Goal: Task Accomplishment & Management: Manage account settings

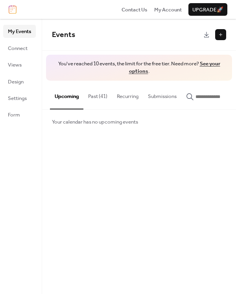
click at [59, 125] on span "Your calendar has no upcoming events" at bounding box center [95, 122] width 86 height 8
click at [139, 71] on link "See your options" at bounding box center [174, 68] width 91 height 18
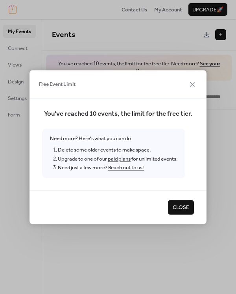
click at [176, 206] on span "Close" at bounding box center [181, 208] width 17 height 8
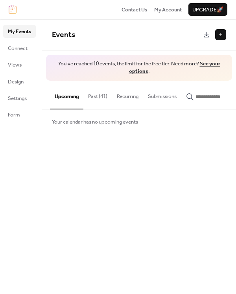
click at [98, 95] on button "Past (41)" at bounding box center [97, 95] width 29 height 28
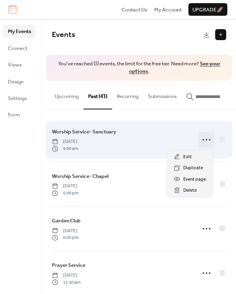
click at [203, 139] on icon at bounding box center [206, 139] width 13 height 13
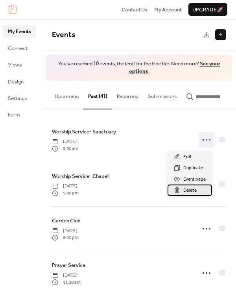
click at [189, 186] on span "Delete" at bounding box center [189, 190] width 13 height 8
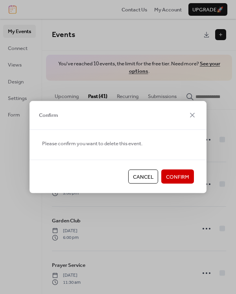
click at [186, 175] on span "Confirm" at bounding box center [177, 177] width 23 height 8
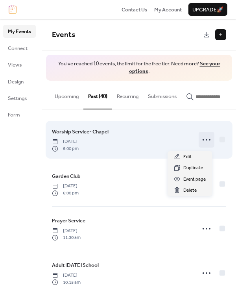
click at [208, 145] on icon at bounding box center [206, 139] width 13 height 13
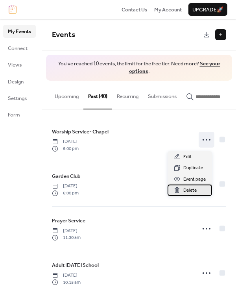
click at [192, 189] on span "Delete" at bounding box center [189, 190] width 13 height 8
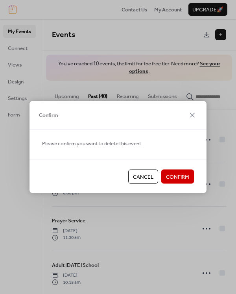
click at [188, 178] on span "Confirm" at bounding box center [177, 177] width 23 height 8
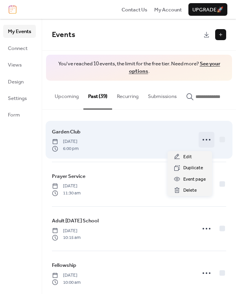
click at [207, 145] on icon at bounding box center [206, 139] width 13 height 13
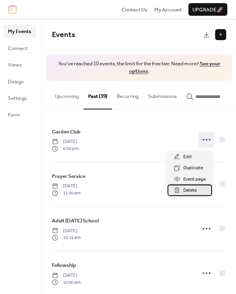
click at [192, 191] on span "Delete" at bounding box center [189, 190] width 13 height 8
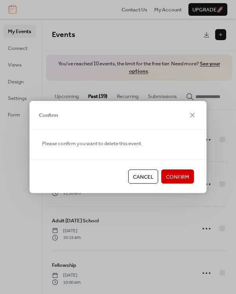
click at [190, 175] on button "Confirm" at bounding box center [177, 176] width 33 height 14
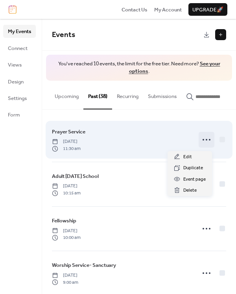
click at [203, 143] on icon at bounding box center [206, 139] width 13 height 13
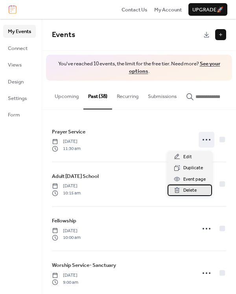
click at [195, 188] on span "Delete" at bounding box center [189, 190] width 13 height 8
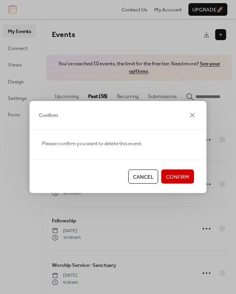
click at [182, 176] on span "Confirm" at bounding box center [177, 177] width 23 height 8
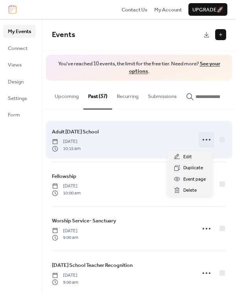
click at [201, 147] on div at bounding box center [206, 140] width 16 height 16
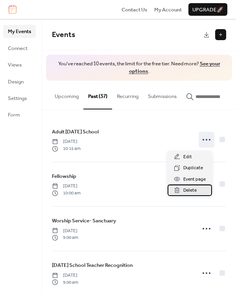
click at [191, 189] on span "Delete" at bounding box center [189, 190] width 13 height 8
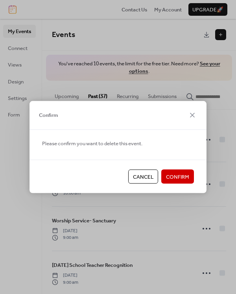
click at [185, 175] on span "Confirm" at bounding box center [177, 177] width 23 height 8
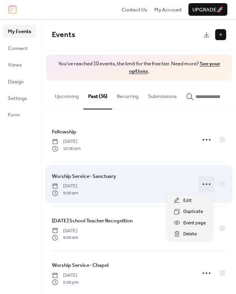
click at [207, 183] on icon at bounding box center [206, 184] width 13 height 13
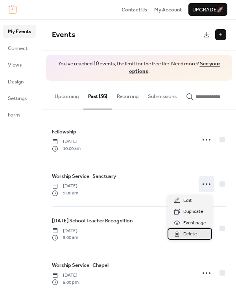
click at [191, 231] on span "Delete" at bounding box center [189, 234] width 13 height 8
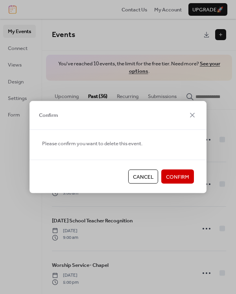
click at [181, 173] on span "Confirm" at bounding box center [177, 177] width 23 height 8
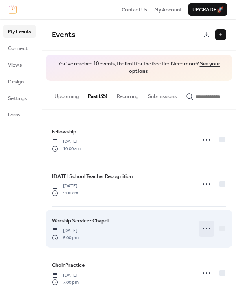
click at [205, 232] on icon at bounding box center [206, 228] width 13 height 13
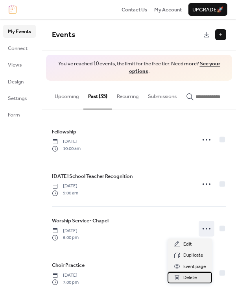
click at [190, 275] on span "Delete" at bounding box center [189, 277] width 13 height 8
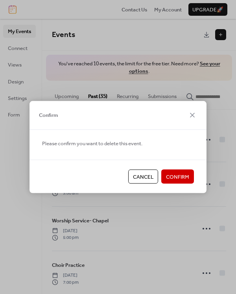
click at [184, 174] on span "Confirm" at bounding box center [177, 177] width 23 height 8
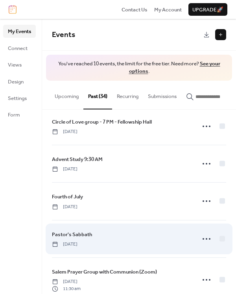
scroll to position [931, 0]
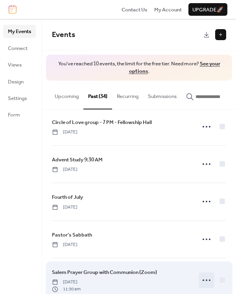
click at [207, 273] on icon at bounding box center [206, 279] width 13 height 13
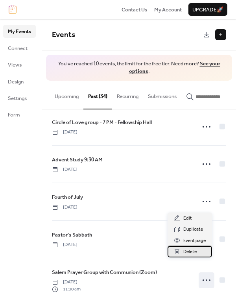
click at [190, 249] on span "Delete" at bounding box center [189, 252] width 13 height 8
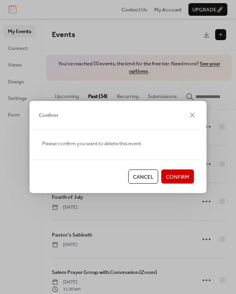
click at [187, 174] on span "Confirm" at bounding box center [177, 177] width 23 height 8
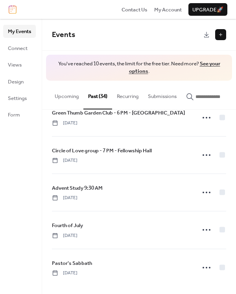
scroll to position [888, 0]
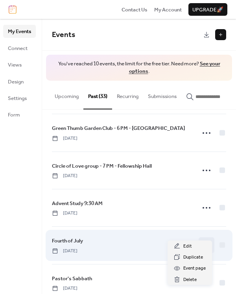
click at [209, 239] on icon at bounding box center [206, 245] width 13 height 13
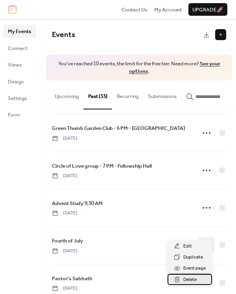
click at [192, 277] on span "Delete" at bounding box center [189, 279] width 13 height 8
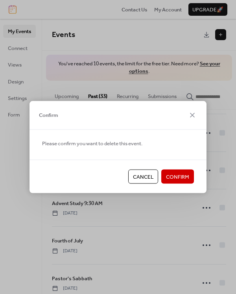
click at [175, 175] on span "Confirm" at bounding box center [177, 177] width 23 height 8
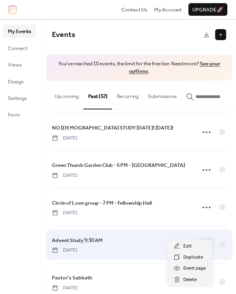
click at [201, 238] on icon at bounding box center [206, 244] width 13 height 13
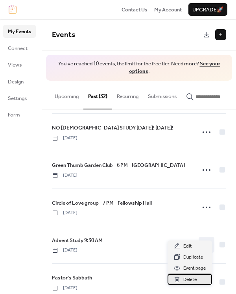
click at [190, 278] on span "Delete" at bounding box center [189, 279] width 13 height 8
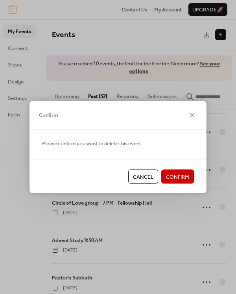
click at [177, 175] on span "Confirm" at bounding box center [177, 177] width 23 height 8
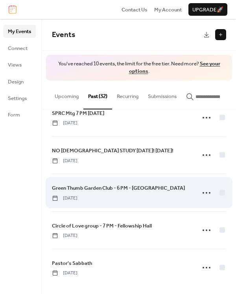
scroll to position [814, 0]
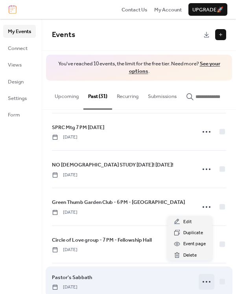
click at [207, 275] on icon at bounding box center [206, 281] width 13 height 13
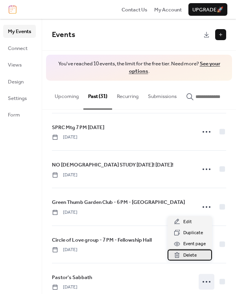
click at [192, 257] on span "Delete" at bounding box center [189, 255] width 13 height 8
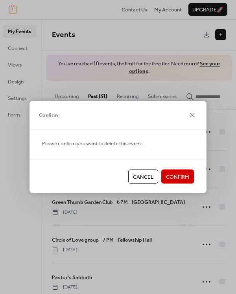
click at [182, 174] on span "Confirm" at bounding box center [177, 177] width 23 height 8
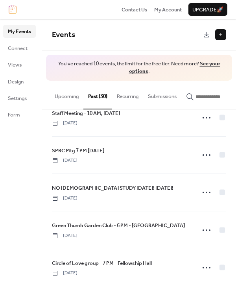
scroll to position [777, 0]
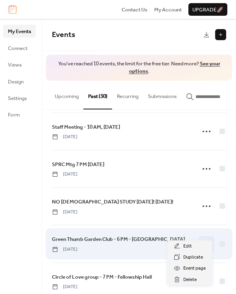
click at [207, 237] on icon at bounding box center [206, 243] width 13 height 13
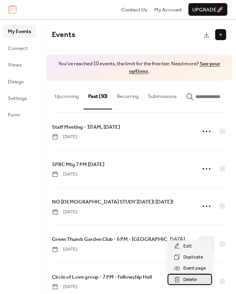
click at [187, 276] on span "Delete" at bounding box center [189, 279] width 13 height 8
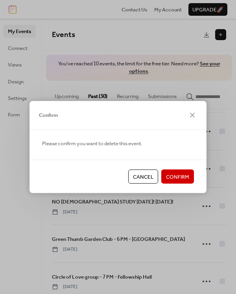
click at [173, 175] on span "Confirm" at bounding box center [177, 177] width 23 height 8
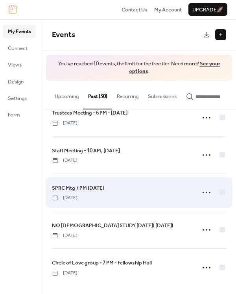
scroll to position [740, 0]
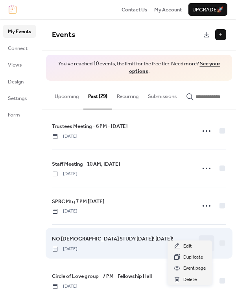
click at [206, 237] on icon at bounding box center [206, 243] width 13 height 13
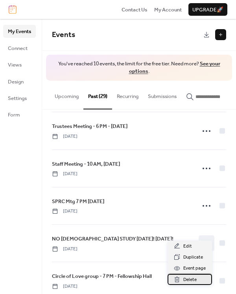
click at [184, 281] on span "Delete" at bounding box center [189, 279] width 13 height 8
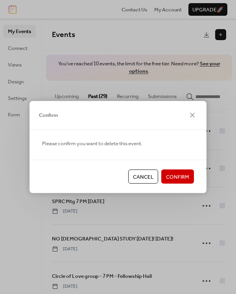
click at [173, 174] on span "Confirm" at bounding box center [177, 177] width 23 height 8
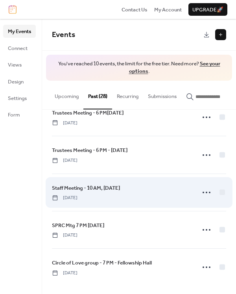
scroll to position [703, 0]
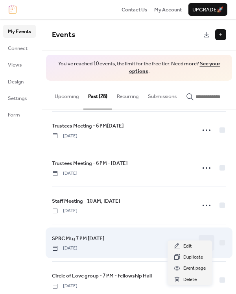
click at [200, 236] on icon at bounding box center [206, 242] width 13 height 13
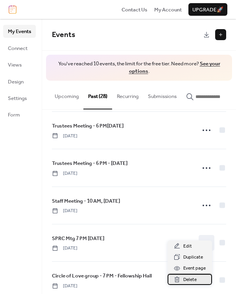
click at [187, 279] on span "Delete" at bounding box center [189, 279] width 13 height 8
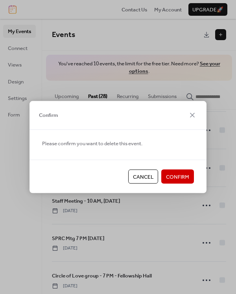
click at [183, 176] on span "Confirm" at bounding box center [177, 177] width 23 height 8
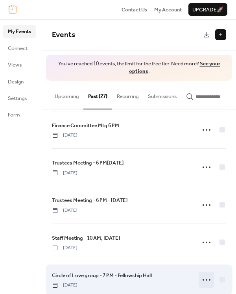
click at [202, 273] on icon at bounding box center [206, 279] width 13 height 13
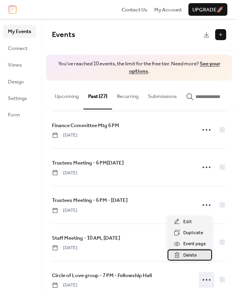
click at [187, 252] on span "Delete" at bounding box center [189, 255] width 13 height 8
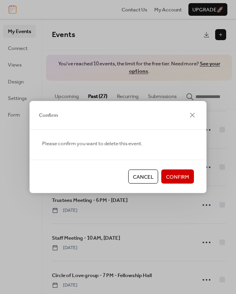
click at [184, 178] on span "Confirm" at bounding box center [177, 177] width 23 height 8
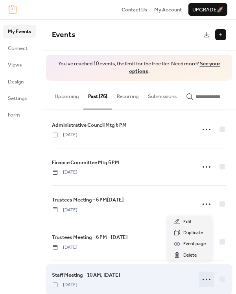
click at [202, 273] on icon at bounding box center [206, 279] width 13 height 13
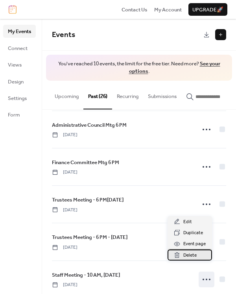
click at [191, 254] on span "Delete" at bounding box center [189, 255] width 13 height 8
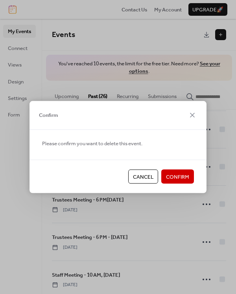
click at [182, 176] on span "Confirm" at bounding box center [177, 177] width 23 height 8
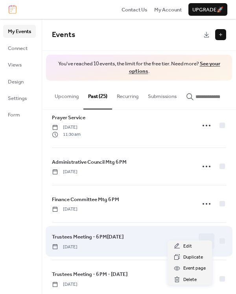
click at [204, 235] on icon at bounding box center [206, 241] width 13 height 13
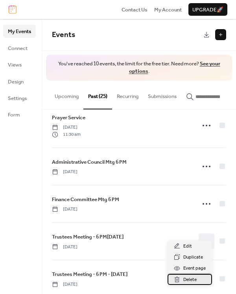
click at [188, 278] on span "Delete" at bounding box center [189, 279] width 13 height 8
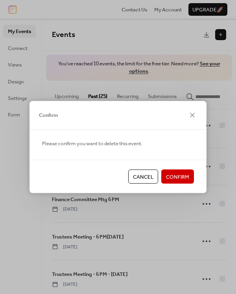
click at [183, 173] on span "Confirm" at bounding box center [177, 177] width 23 height 8
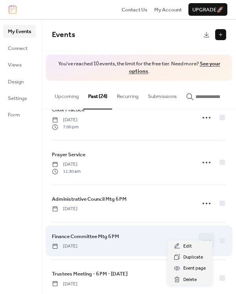
click at [204, 234] on icon at bounding box center [206, 240] width 13 height 13
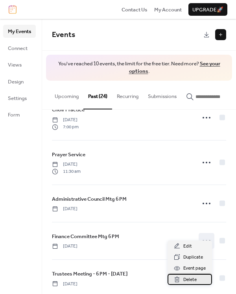
click at [190, 277] on span "Delete" at bounding box center [189, 279] width 13 height 8
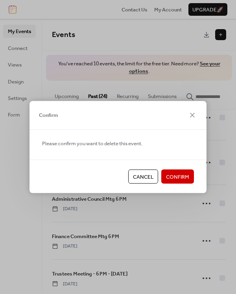
click at [176, 174] on span "Confirm" at bounding box center [177, 177] width 23 height 8
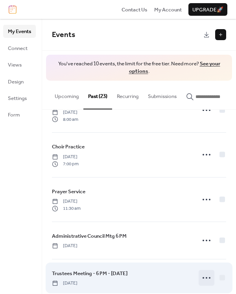
click at [202, 277] on circle at bounding box center [203, 278] width 2 height 2
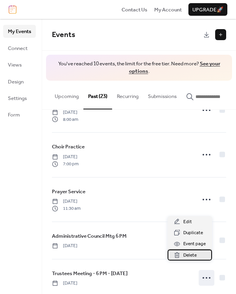
click at [191, 254] on span "Delete" at bounding box center [189, 255] width 13 height 8
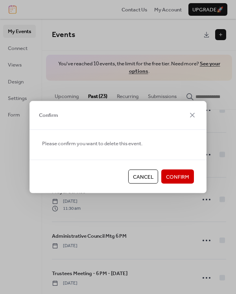
click at [171, 177] on span "Confirm" at bounding box center [177, 177] width 23 height 8
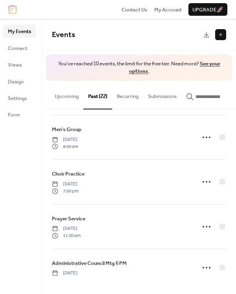
scroll to position [481, 0]
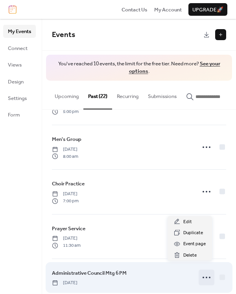
click at [202, 271] on icon at bounding box center [206, 277] width 13 height 13
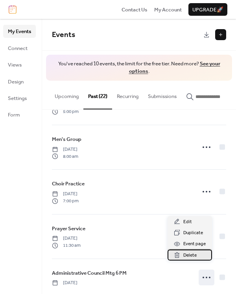
click at [184, 255] on span "Delete" at bounding box center [189, 255] width 13 height 8
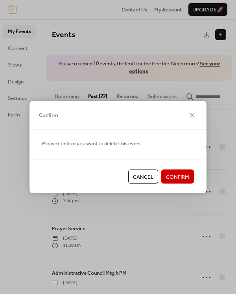
click at [175, 173] on span "Confirm" at bounding box center [177, 177] width 23 height 8
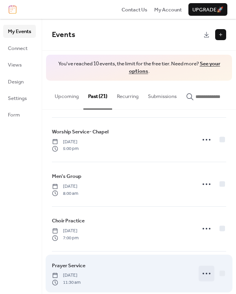
click at [206, 267] on icon at bounding box center [206, 273] width 13 height 13
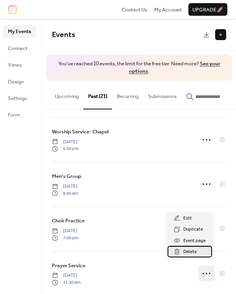
click at [190, 250] on span "Delete" at bounding box center [189, 252] width 13 height 8
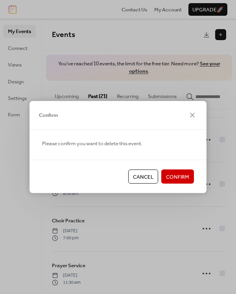
click at [178, 176] on span "Confirm" at bounding box center [177, 177] width 23 height 8
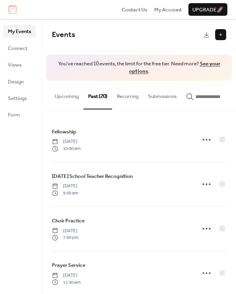
scroll to position [0, 0]
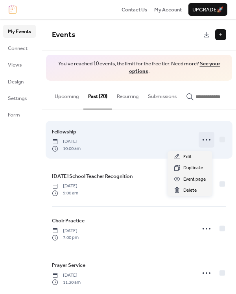
click at [204, 139] on icon at bounding box center [206, 139] width 13 height 13
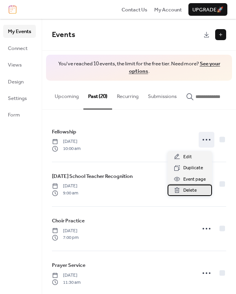
click at [196, 186] on span "Delete" at bounding box center [189, 190] width 13 height 8
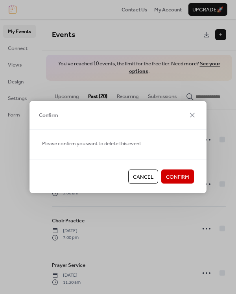
click at [190, 179] on button "Confirm" at bounding box center [177, 176] width 33 height 14
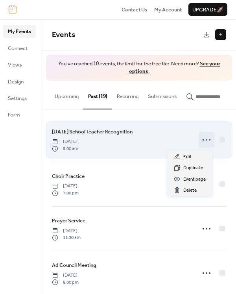
click at [203, 138] on icon at bounding box center [206, 139] width 13 height 13
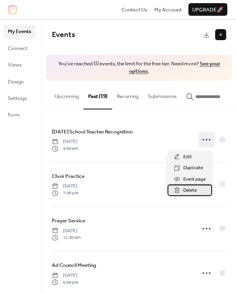
click at [189, 190] on span "Delete" at bounding box center [189, 190] width 13 height 8
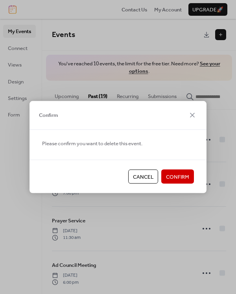
click at [178, 178] on span "Confirm" at bounding box center [177, 177] width 23 height 8
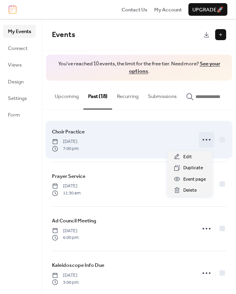
click at [203, 144] on icon at bounding box center [206, 139] width 13 height 13
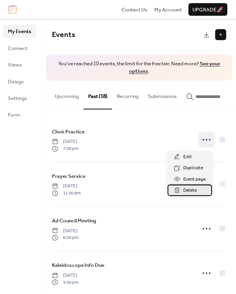
click at [188, 189] on span "Delete" at bounding box center [189, 190] width 13 height 8
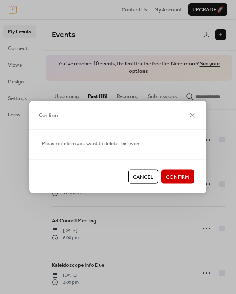
click at [186, 174] on span "Confirm" at bounding box center [177, 177] width 23 height 8
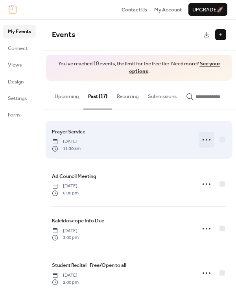
click at [206, 143] on icon at bounding box center [206, 139] width 13 height 13
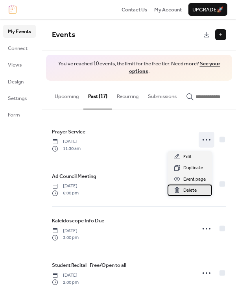
click at [193, 190] on span "Delete" at bounding box center [189, 190] width 13 height 8
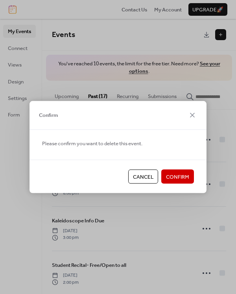
click at [183, 177] on span "Confirm" at bounding box center [177, 177] width 23 height 8
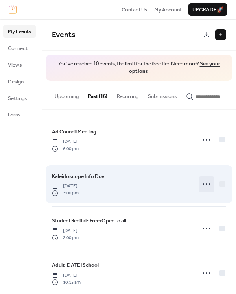
click at [206, 185] on circle at bounding box center [207, 184] width 2 height 2
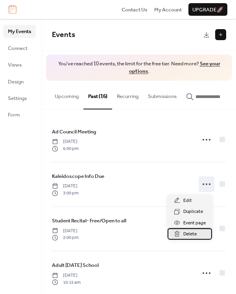
click at [194, 232] on span "Delete" at bounding box center [189, 234] width 13 height 8
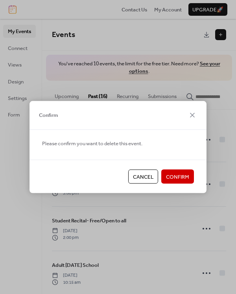
click at [180, 175] on span "Confirm" at bounding box center [177, 177] width 23 height 8
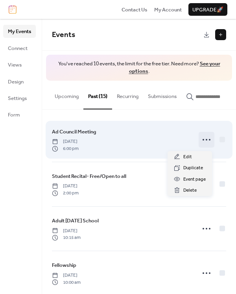
click at [206, 145] on icon at bounding box center [206, 139] width 13 height 13
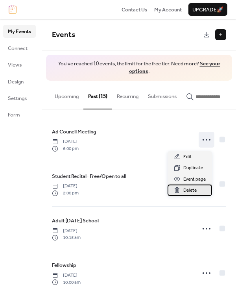
click at [196, 188] on span "Delete" at bounding box center [189, 190] width 13 height 8
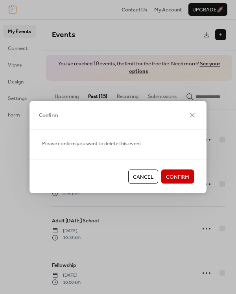
click at [184, 176] on span "Confirm" at bounding box center [177, 177] width 23 height 8
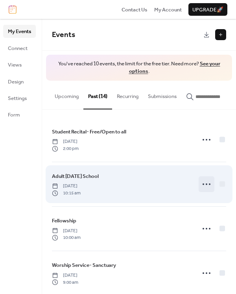
click at [206, 185] on icon at bounding box center [206, 184] width 13 height 13
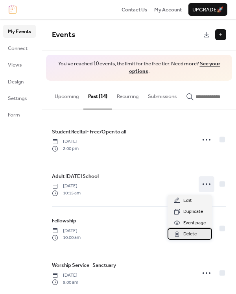
click at [188, 233] on span "Delete" at bounding box center [189, 234] width 13 height 8
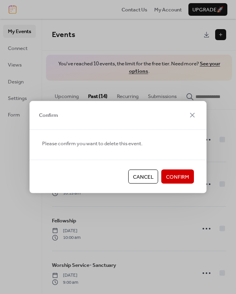
click at [185, 174] on span "Confirm" at bounding box center [177, 177] width 23 height 8
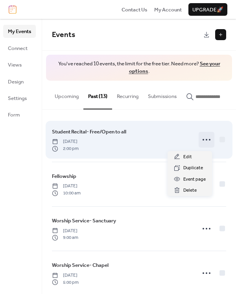
click at [202, 141] on icon at bounding box center [206, 139] width 13 height 13
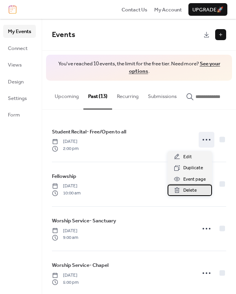
click at [188, 189] on span "Delete" at bounding box center [189, 190] width 13 height 8
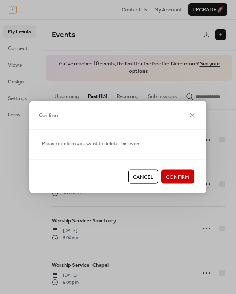
click at [184, 177] on span "Confirm" at bounding box center [177, 177] width 23 height 8
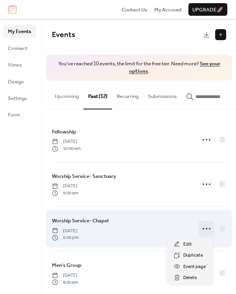
click at [200, 229] on icon at bounding box center [206, 228] width 13 height 13
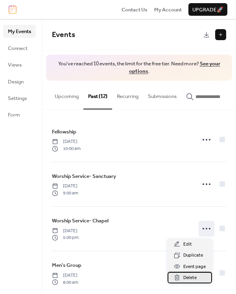
click at [192, 280] on span "Delete" at bounding box center [189, 277] width 13 height 8
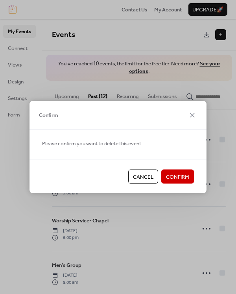
click at [182, 174] on span "Confirm" at bounding box center [177, 177] width 23 height 8
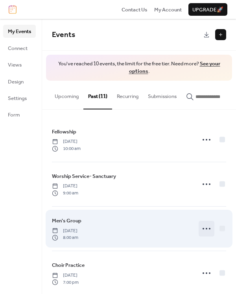
click at [208, 227] on icon at bounding box center [206, 228] width 13 height 13
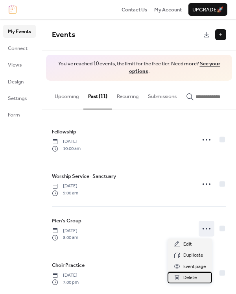
click at [187, 276] on span "Delete" at bounding box center [189, 277] width 13 height 8
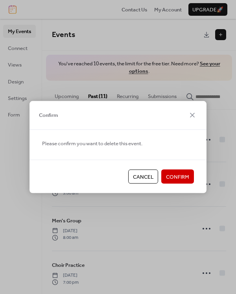
click at [186, 175] on span "Confirm" at bounding box center [177, 177] width 23 height 8
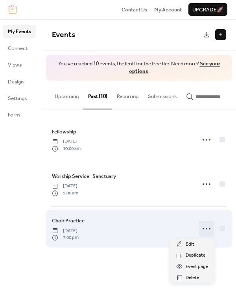
click at [207, 232] on icon at bounding box center [206, 228] width 13 height 13
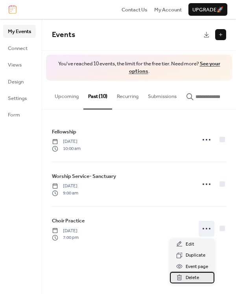
click at [195, 277] on span "Delete" at bounding box center [191, 277] width 13 height 8
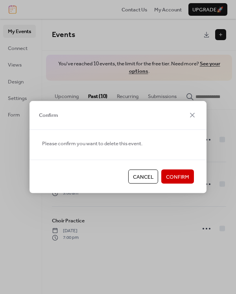
click at [181, 179] on span "Confirm" at bounding box center [177, 177] width 23 height 8
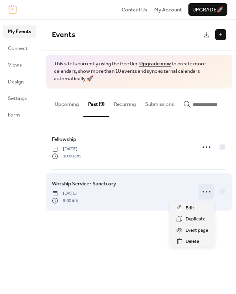
click at [209, 192] on circle at bounding box center [210, 192] width 2 height 2
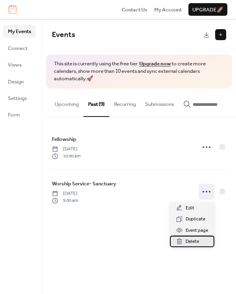
click at [196, 239] on span "Delete" at bounding box center [191, 241] width 13 height 8
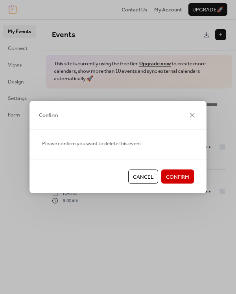
click at [172, 175] on span "Confirm" at bounding box center [177, 177] width 23 height 8
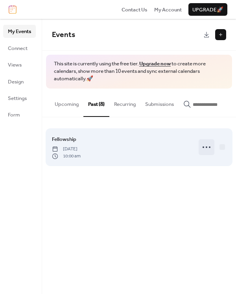
click at [210, 148] on circle at bounding box center [210, 147] width 2 height 2
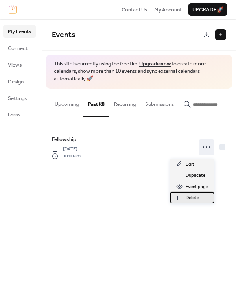
click at [191, 197] on span "Delete" at bounding box center [191, 198] width 13 height 8
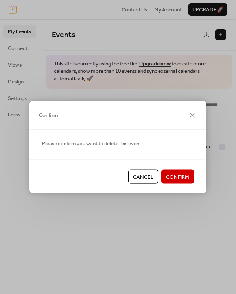
click at [180, 175] on span "Confirm" at bounding box center [177, 177] width 23 height 8
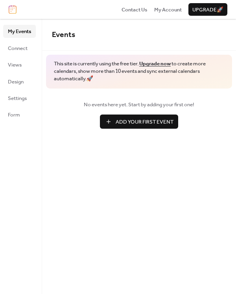
click at [117, 118] on span "Add Your First Event" at bounding box center [145, 122] width 58 height 8
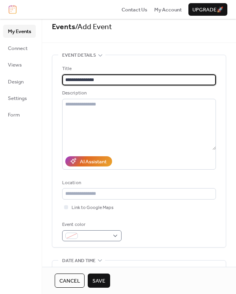
scroll to position [11, 0]
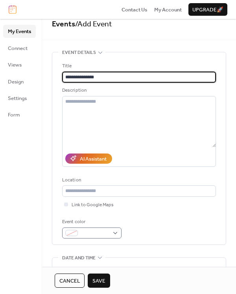
type input "**********"
click at [115, 234] on div at bounding box center [91, 232] width 59 height 11
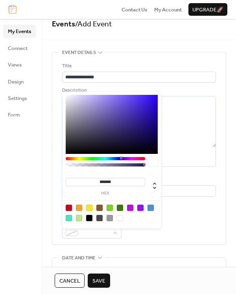
click at [90, 217] on div at bounding box center [89, 218] width 6 height 6
type input "*******"
click at [146, 233] on div "Event color #000000FF" at bounding box center [139, 228] width 154 height 20
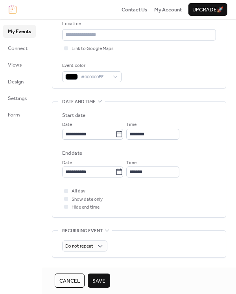
scroll to position [168, 0]
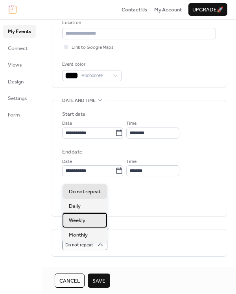
click at [79, 219] on span "Weekly" at bounding box center [77, 220] width 17 height 8
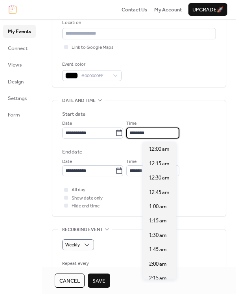
click at [156, 137] on input "********" at bounding box center [152, 132] width 53 height 11
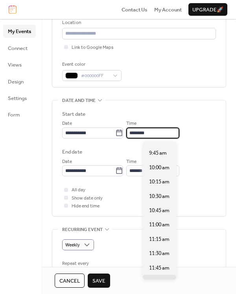
scroll to position [546, 0]
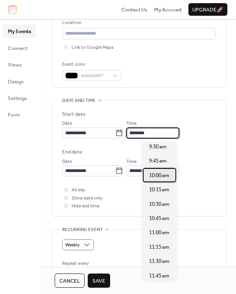
click at [153, 171] on span "10:00 am" at bounding box center [159, 175] width 20 height 8
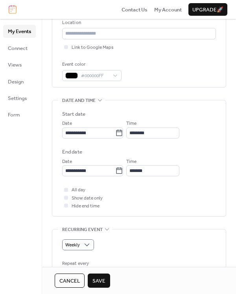
type input "********"
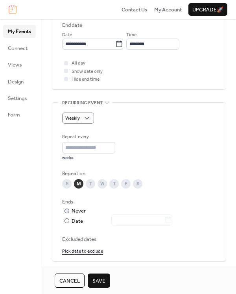
scroll to position [299, 0]
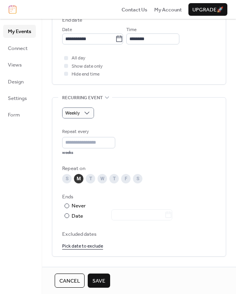
click at [67, 178] on div "S" at bounding box center [66, 178] width 9 height 9
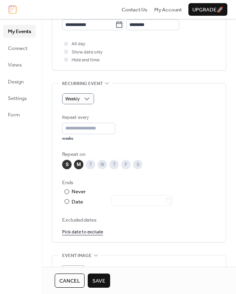
scroll to position [336, 0]
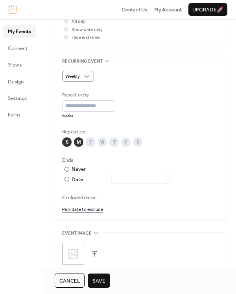
click at [78, 141] on div "M" at bounding box center [78, 141] width 9 height 9
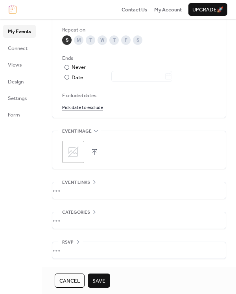
scroll to position [440, 0]
click at [97, 279] on span "Save" at bounding box center [98, 281] width 13 height 8
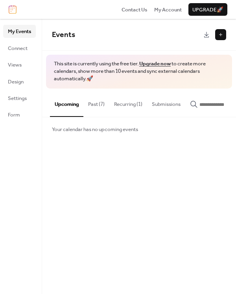
scroll to position [0, 0]
click at [128, 103] on button "Recurring (1)" at bounding box center [128, 102] width 38 height 28
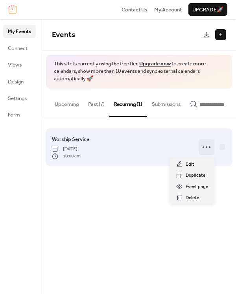
click at [203, 147] on icon at bounding box center [206, 147] width 13 height 13
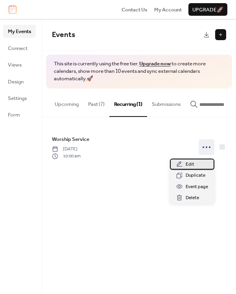
click at [189, 162] on span "Edit" at bounding box center [189, 164] width 9 height 8
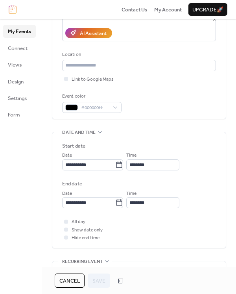
scroll to position [138, 0]
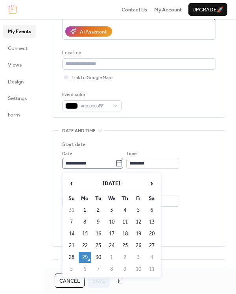
click at [123, 162] on icon at bounding box center [119, 163] width 8 height 8
click at [115, 162] on input "**********" at bounding box center [88, 163] width 53 height 11
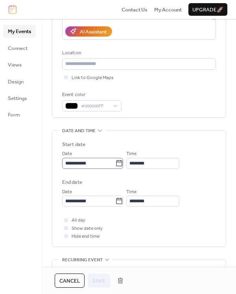
click at [122, 163] on icon at bounding box center [119, 163] width 6 height 6
click at [115, 163] on input "**********" at bounding box center [88, 163] width 53 height 11
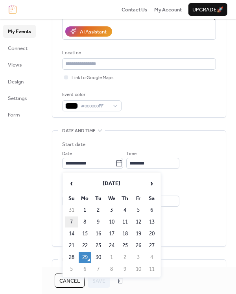
click at [72, 219] on td "7" at bounding box center [71, 221] width 13 height 11
type input "**********"
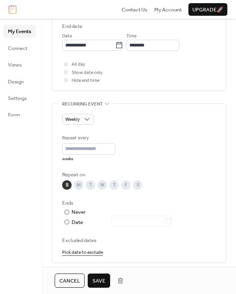
scroll to position [292, 0]
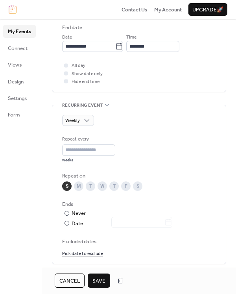
click at [99, 280] on span "Save" at bounding box center [98, 281] width 13 height 8
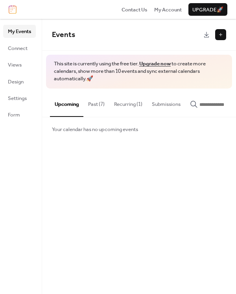
click at [98, 103] on button "Past (7)" at bounding box center [96, 102] width 26 height 28
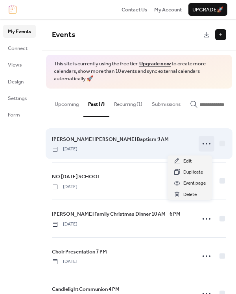
click at [204, 147] on icon at bounding box center [206, 143] width 13 height 13
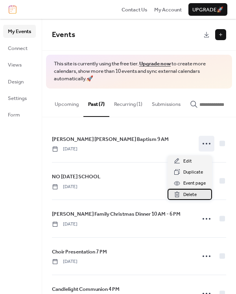
click at [188, 193] on span "Delete" at bounding box center [189, 195] width 13 height 8
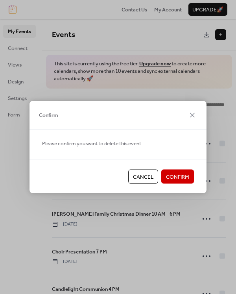
click at [187, 175] on span "Confirm" at bounding box center [177, 177] width 23 height 8
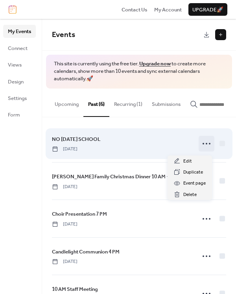
click at [202, 145] on icon at bounding box center [206, 143] width 13 height 13
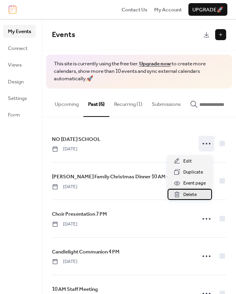
click at [192, 192] on span "Delete" at bounding box center [189, 195] width 13 height 8
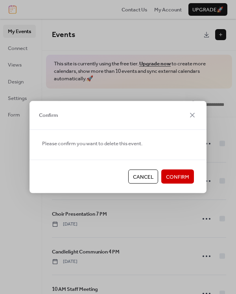
click at [182, 175] on span "Confirm" at bounding box center [177, 177] width 23 height 8
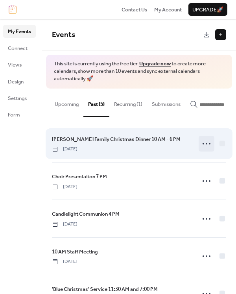
click at [203, 147] on icon at bounding box center [206, 143] width 13 height 13
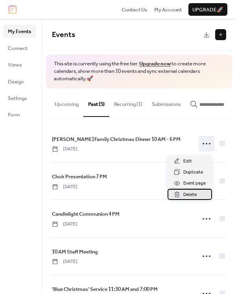
click at [194, 192] on span "Delete" at bounding box center [189, 195] width 13 height 8
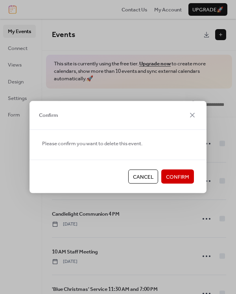
click at [185, 178] on span "Confirm" at bounding box center [177, 177] width 23 height 8
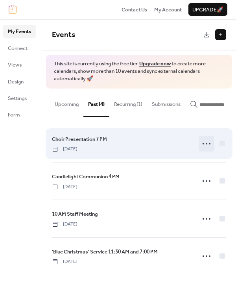
click at [204, 144] on icon at bounding box center [206, 143] width 13 height 13
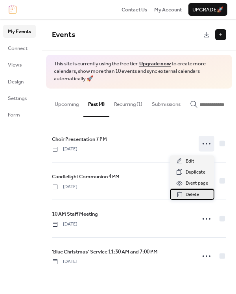
click at [198, 193] on span "Delete" at bounding box center [191, 195] width 13 height 8
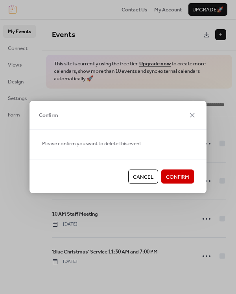
click at [192, 176] on button "Confirm" at bounding box center [177, 176] width 33 height 14
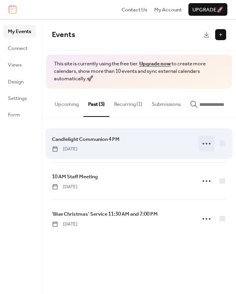
click at [204, 149] on icon at bounding box center [206, 143] width 13 height 13
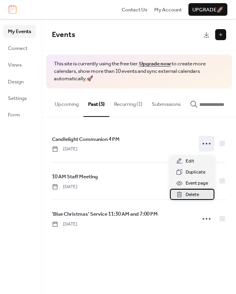
click at [189, 191] on span "Delete" at bounding box center [191, 195] width 13 height 8
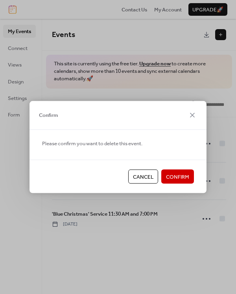
click at [183, 173] on span "Confirm" at bounding box center [177, 177] width 23 height 8
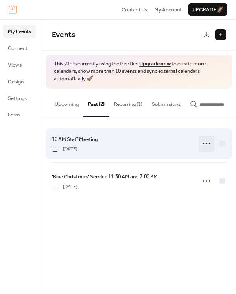
click at [204, 146] on icon at bounding box center [206, 143] width 13 height 13
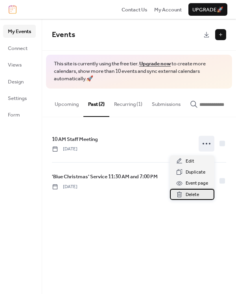
click at [194, 195] on span "Delete" at bounding box center [191, 195] width 13 height 8
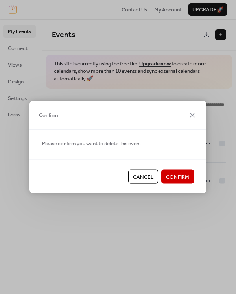
click at [183, 175] on span "Confirm" at bounding box center [177, 177] width 23 height 8
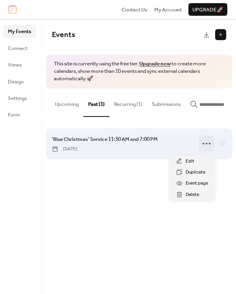
click at [205, 143] on icon at bounding box center [206, 143] width 13 height 13
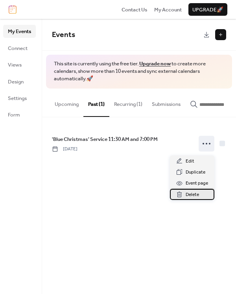
click at [191, 191] on span "Delete" at bounding box center [191, 195] width 13 height 8
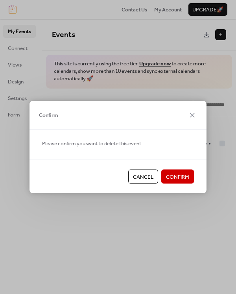
click at [181, 174] on span "Confirm" at bounding box center [177, 177] width 23 height 8
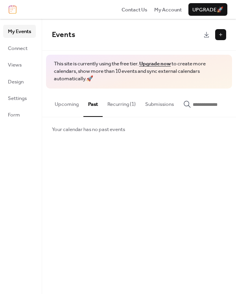
click at [129, 103] on button "Recurring (1)" at bounding box center [122, 102] width 38 height 28
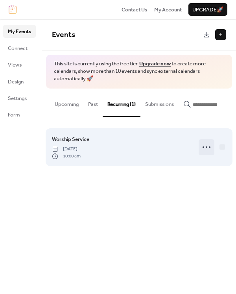
click at [206, 147] on icon at bounding box center [206, 147] width 13 height 13
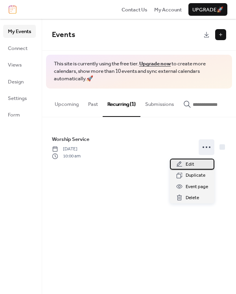
click at [187, 164] on span "Edit" at bounding box center [189, 164] width 9 height 8
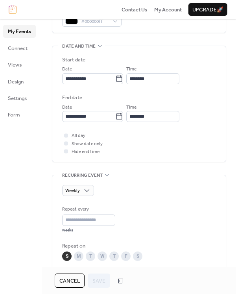
scroll to position [223, 0]
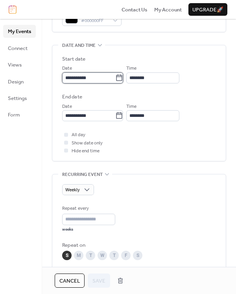
click at [113, 80] on input "**********" at bounding box center [88, 77] width 53 height 11
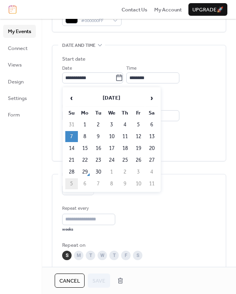
click at [69, 181] on td "5" at bounding box center [71, 183] width 13 height 11
type input "**********"
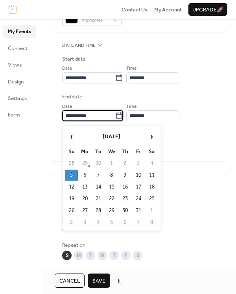
click at [94, 117] on input "**********" at bounding box center [88, 115] width 53 height 11
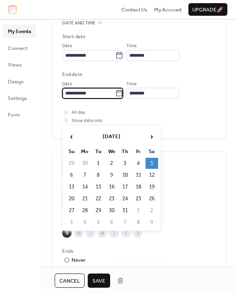
scroll to position [247, 0]
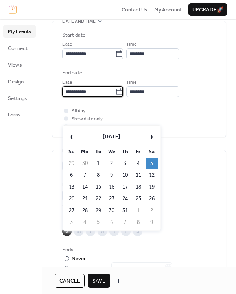
type input "**********"
click at [102, 282] on span "Save" at bounding box center [98, 281] width 13 height 8
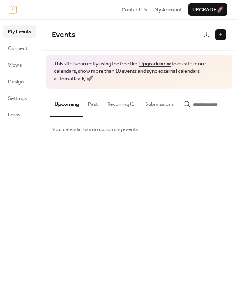
click at [124, 103] on button "Recurring (1)" at bounding box center [122, 102] width 38 height 28
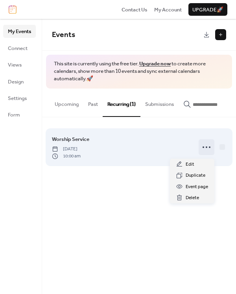
click at [205, 147] on icon at bounding box center [206, 147] width 13 height 13
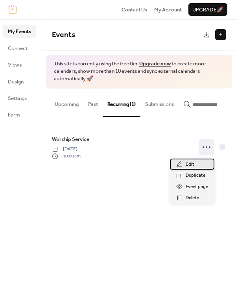
click at [185, 162] on div "Edit" at bounding box center [192, 163] width 44 height 11
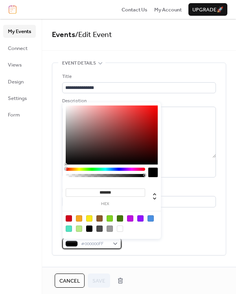
click at [116, 244] on div "#000000FF" at bounding box center [91, 243] width 59 height 11
click at [120, 226] on div at bounding box center [120, 228] width 6 height 6
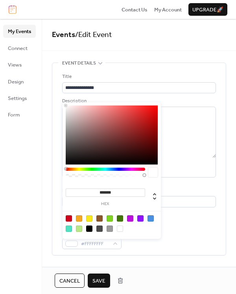
type input "*******"
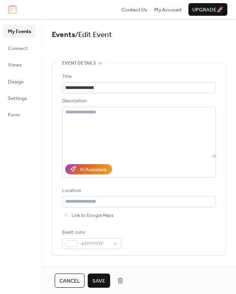
click at [98, 279] on span "Save" at bounding box center [98, 281] width 13 height 8
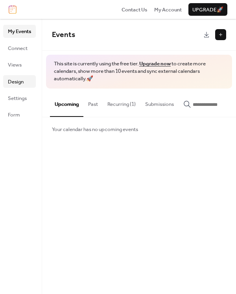
click at [21, 81] on span "Design" at bounding box center [16, 82] width 16 height 8
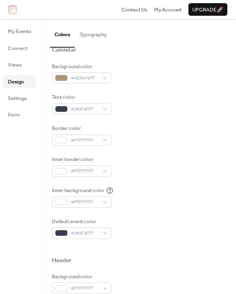
scroll to position [69, 0]
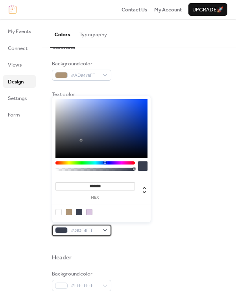
click at [105, 226] on div "#393F4FFF" at bounding box center [81, 229] width 59 height 11
click at [57, 209] on div at bounding box center [58, 212] width 6 height 6
type input "*******"
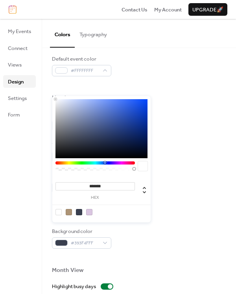
scroll to position [229, 0]
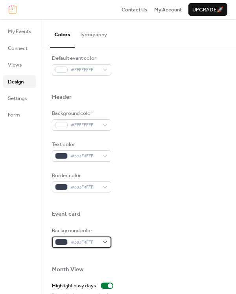
click at [105, 237] on div "#393F4FFF" at bounding box center [81, 241] width 59 height 11
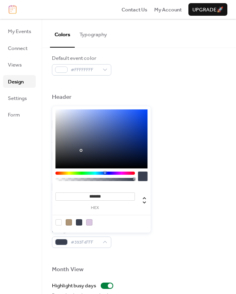
click at [59, 220] on div at bounding box center [58, 222] width 6 height 6
type input "*******"
click at [145, 250] on div at bounding box center [139, 257] width 174 height 18
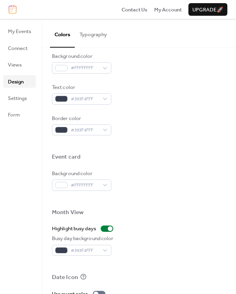
scroll to position [285, 0]
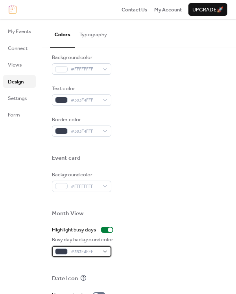
click at [106, 246] on div "#393F4FFF" at bounding box center [81, 251] width 59 height 11
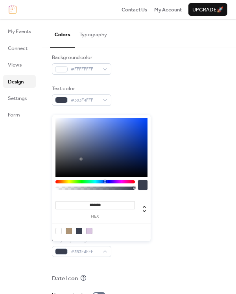
click at [59, 228] on div at bounding box center [58, 231] width 6 height 6
type input "*******"
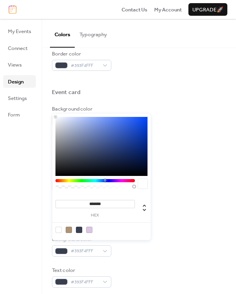
scroll to position [351, 0]
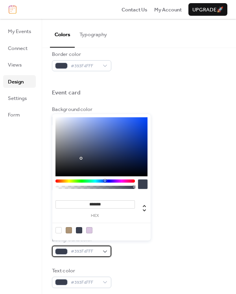
click at [105, 245] on div "#393F4FFF" at bounding box center [81, 250] width 59 height 11
click at [59, 228] on div at bounding box center [58, 230] width 6 height 6
type input "*******"
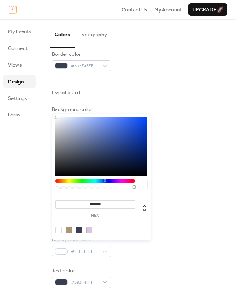
click at [60, 229] on div at bounding box center [58, 230] width 6 height 6
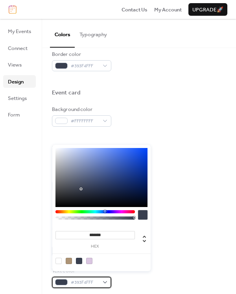
click at [106, 276] on div "#393F4FFF" at bounding box center [81, 281] width 59 height 11
click at [217, 182] on div "Busy day background color #FFFFFFFF" at bounding box center [139, 180] width 174 height 21
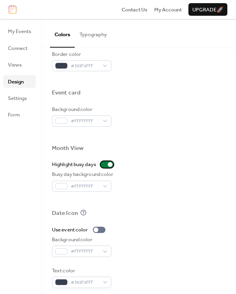
click at [103, 161] on div at bounding box center [107, 164] width 13 height 6
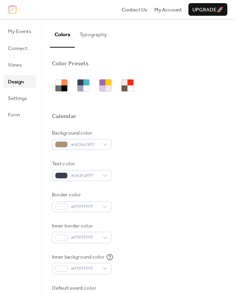
scroll to position [0, 0]
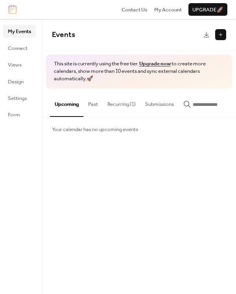
click at [123, 103] on button "Recurring (1)" at bounding box center [122, 102] width 38 height 28
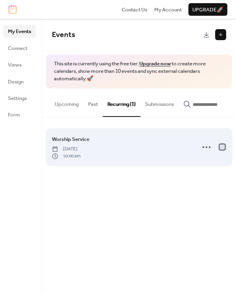
click at [222, 149] on div at bounding box center [222, 147] width 6 height 6
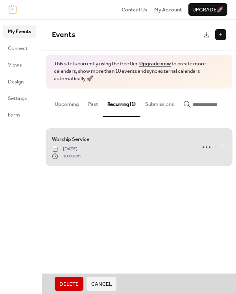
click at [222, 148] on span "Worship Service [DATE] 10:00 am" at bounding box center [139, 147] width 174 height 44
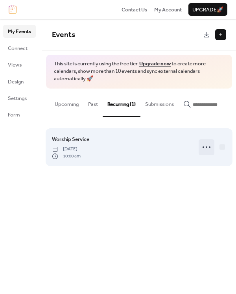
click at [206, 148] on icon at bounding box center [206, 147] width 13 height 13
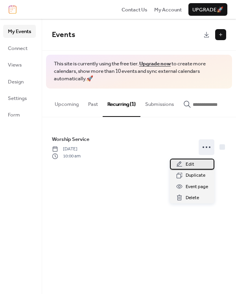
click at [187, 161] on span "Edit" at bounding box center [189, 164] width 9 height 8
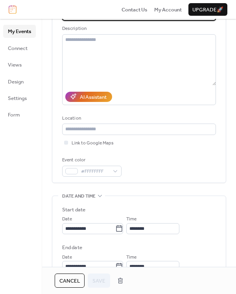
scroll to position [72, 0]
